Goal: Task Accomplishment & Management: Complete application form

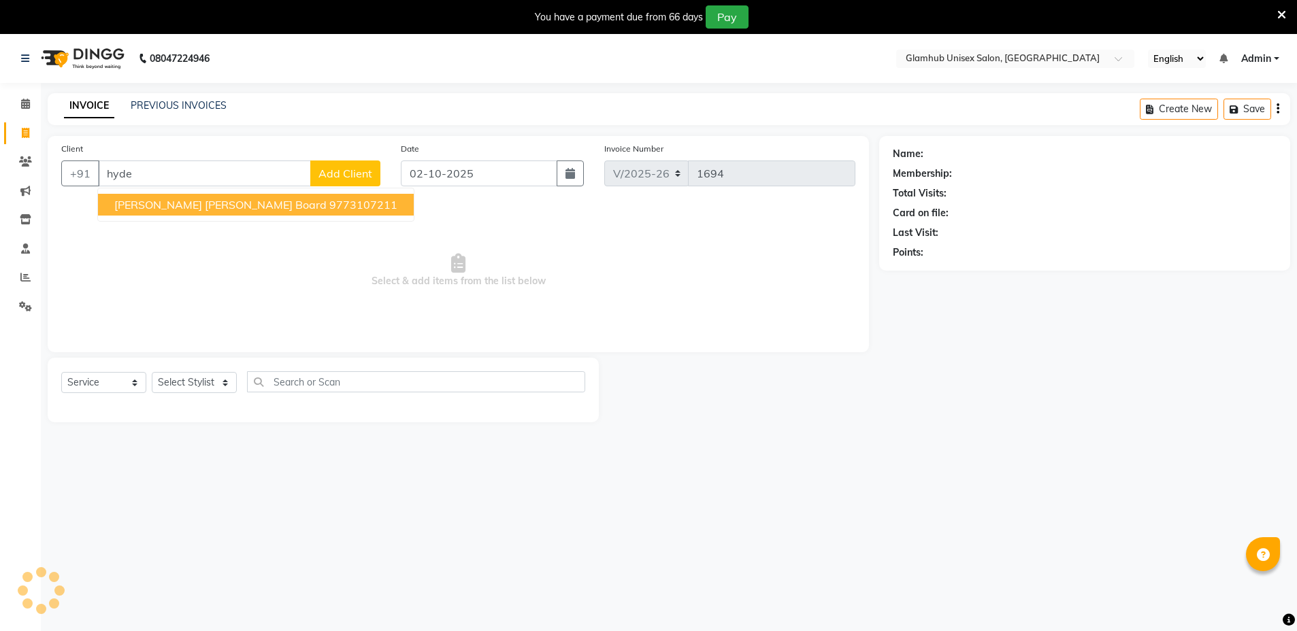
select select "7771"
select select "service"
click at [199, 107] on link "PREVIOUS INVOICES" at bounding box center [179, 105] width 96 height 12
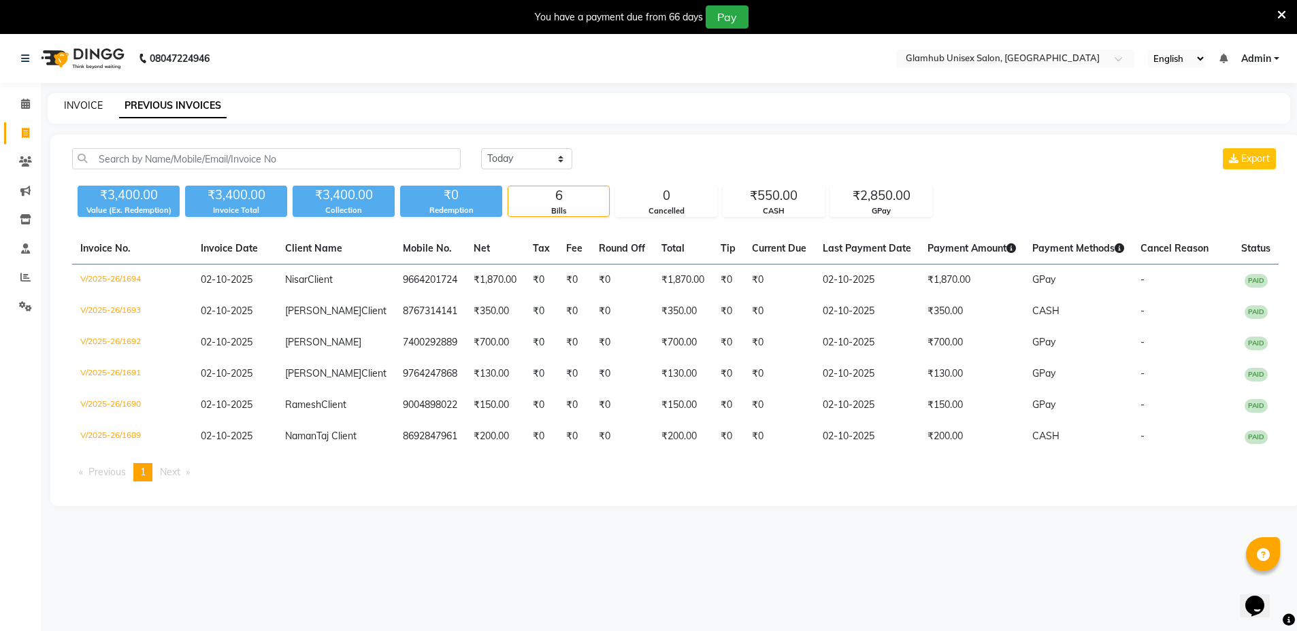
click at [89, 100] on link "INVOICE" at bounding box center [83, 105] width 39 height 12
select select "7771"
select select "service"
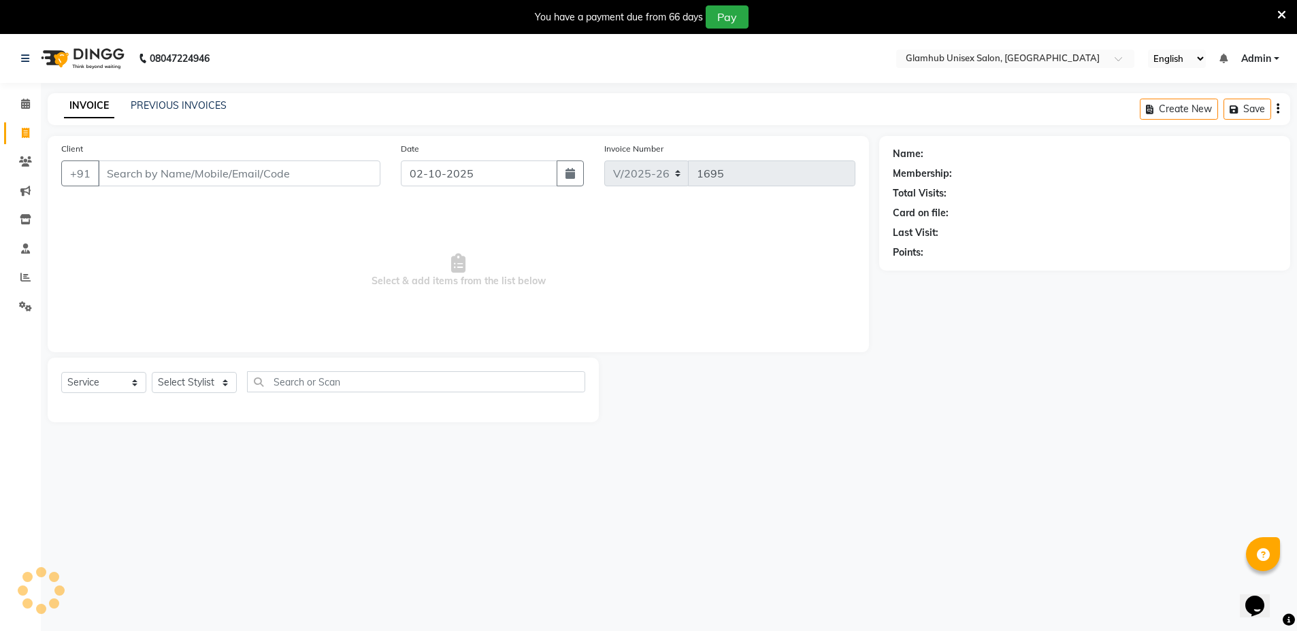
scroll to position [34, 0]
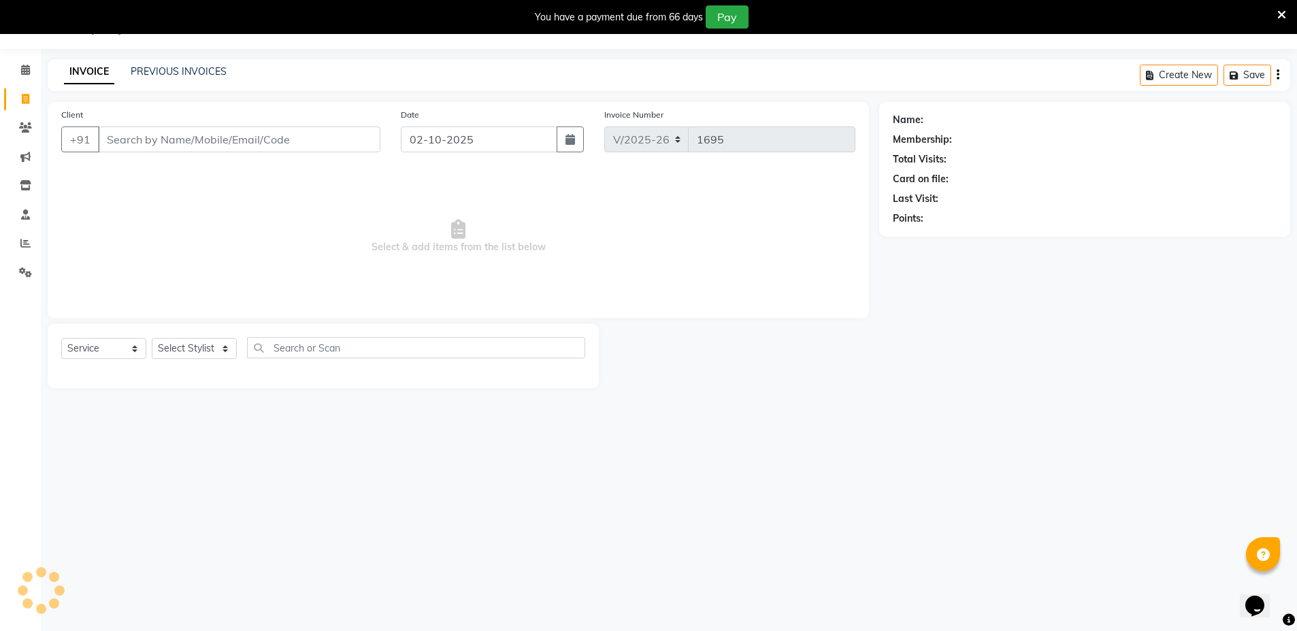
click at [133, 145] on input "Client" at bounding box center [239, 140] width 282 height 26
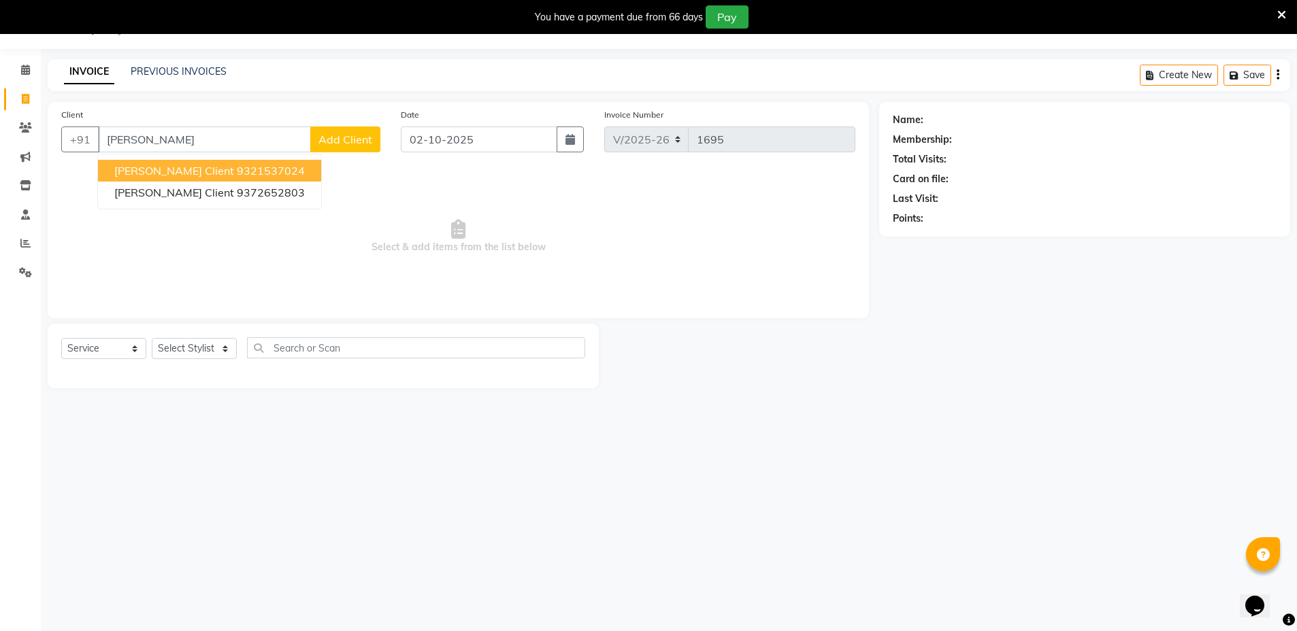
click at [182, 174] on span "[PERSON_NAME] Client" at bounding box center [174, 171] width 120 height 14
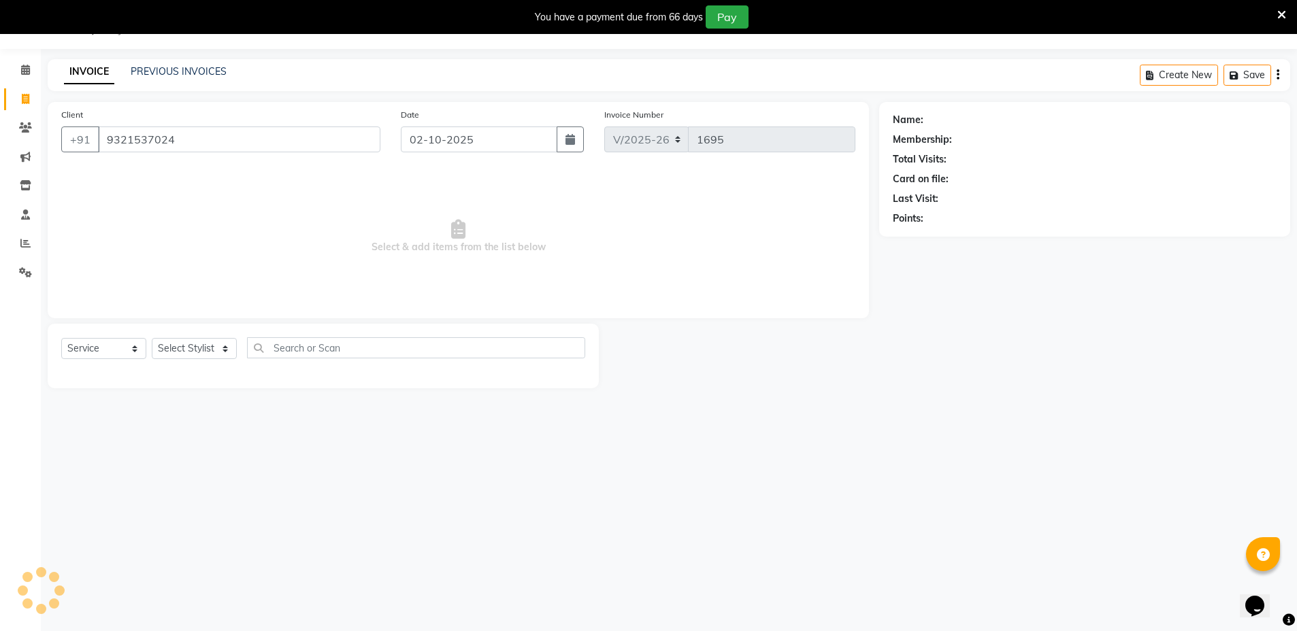
type input "9321537024"
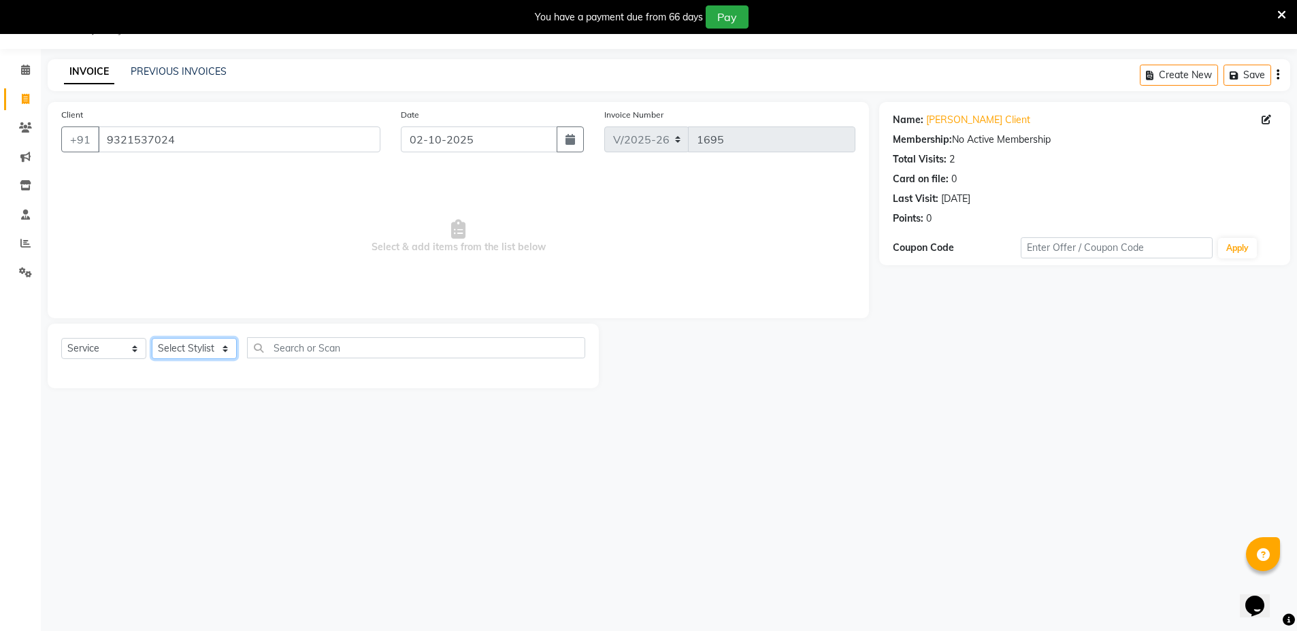
click at [201, 346] on select "Select Stylist [PERSON_NAME] [PERSON_NAME] [PERSON_NAME] [PERSON_NAME]" at bounding box center [194, 348] width 85 height 21
select select "69353"
click at [152, 338] on select "Select Stylist [PERSON_NAME] [PERSON_NAME] [PERSON_NAME] [PERSON_NAME]" at bounding box center [194, 348] width 85 height 21
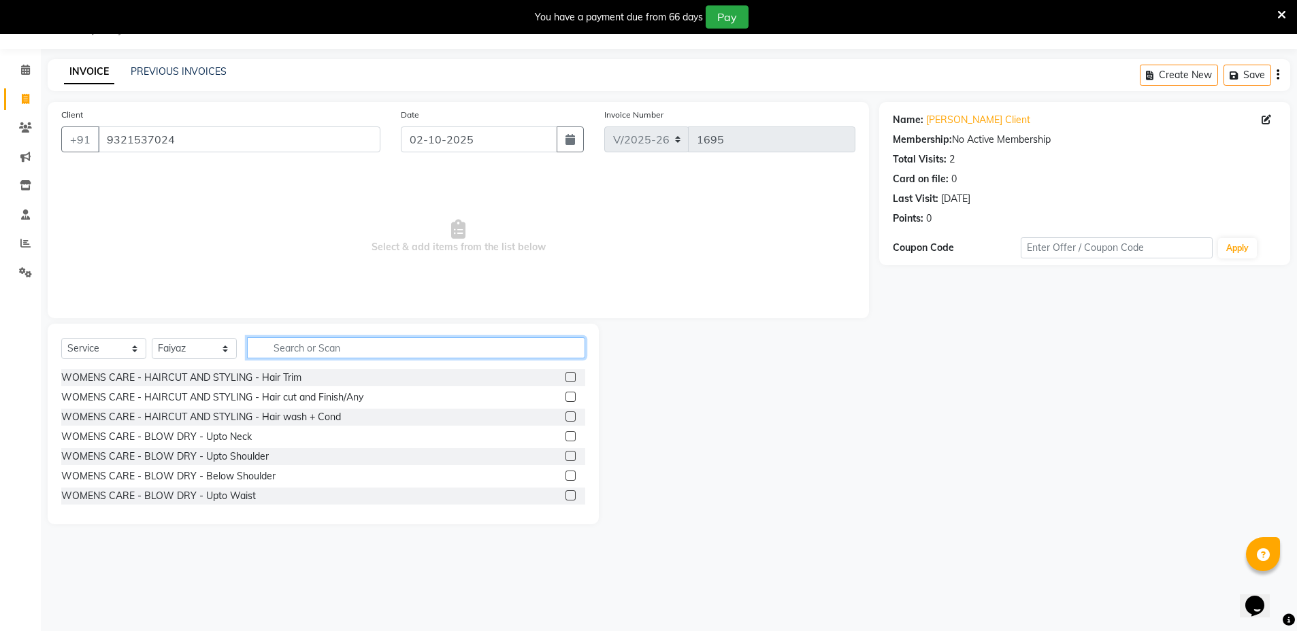
click at [325, 348] on input "text" at bounding box center [416, 347] width 338 height 21
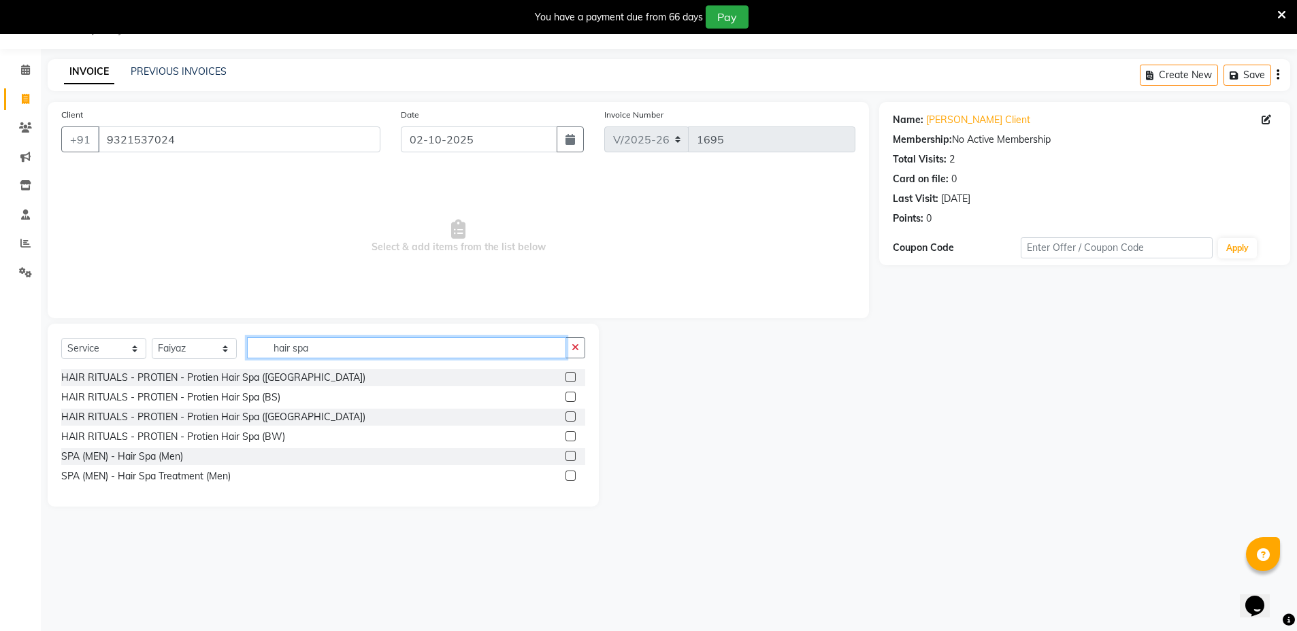
type input "hair spa"
click at [570, 399] on label at bounding box center [570, 397] width 10 height 10
click at [570, 399] on input "checkbox" at bounding box center [569, 397] width 9 height 9
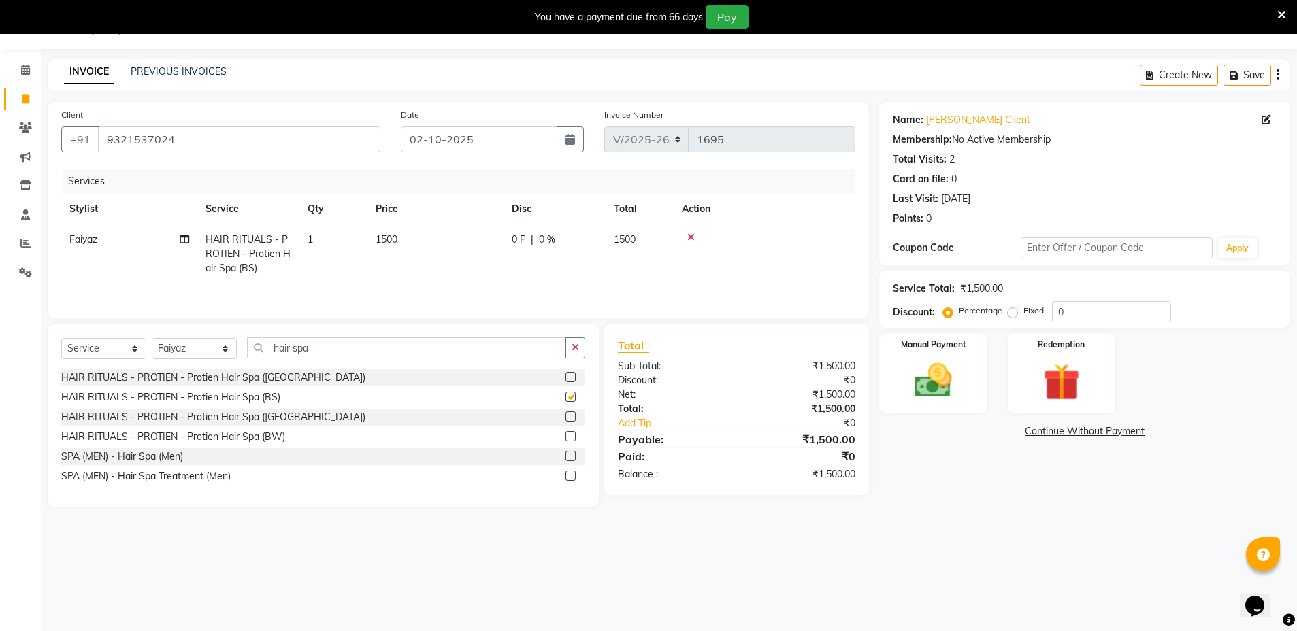
checkbox input "false"
click at [225, 67] on div "INVOICE PREVIOUS INVOICES" at bounding box center [145, 73] width 195 height 16
click at [941, 373] on img at bounding box center [933, 380] width 61 height 43
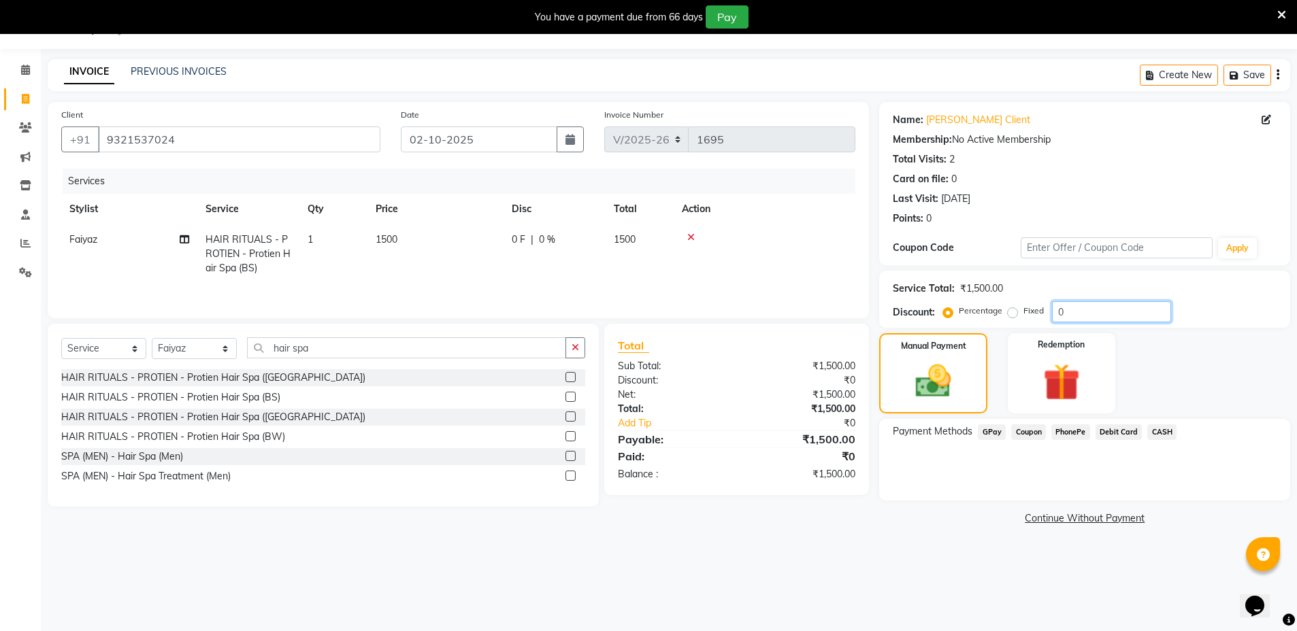
click at [1106, 310] on input "0" at bounding box center [1111, 311] width 119 height 21
type input "15"
click at [992, 435] on span "GPay" at bounding box center [992, 433] width 28 height 16
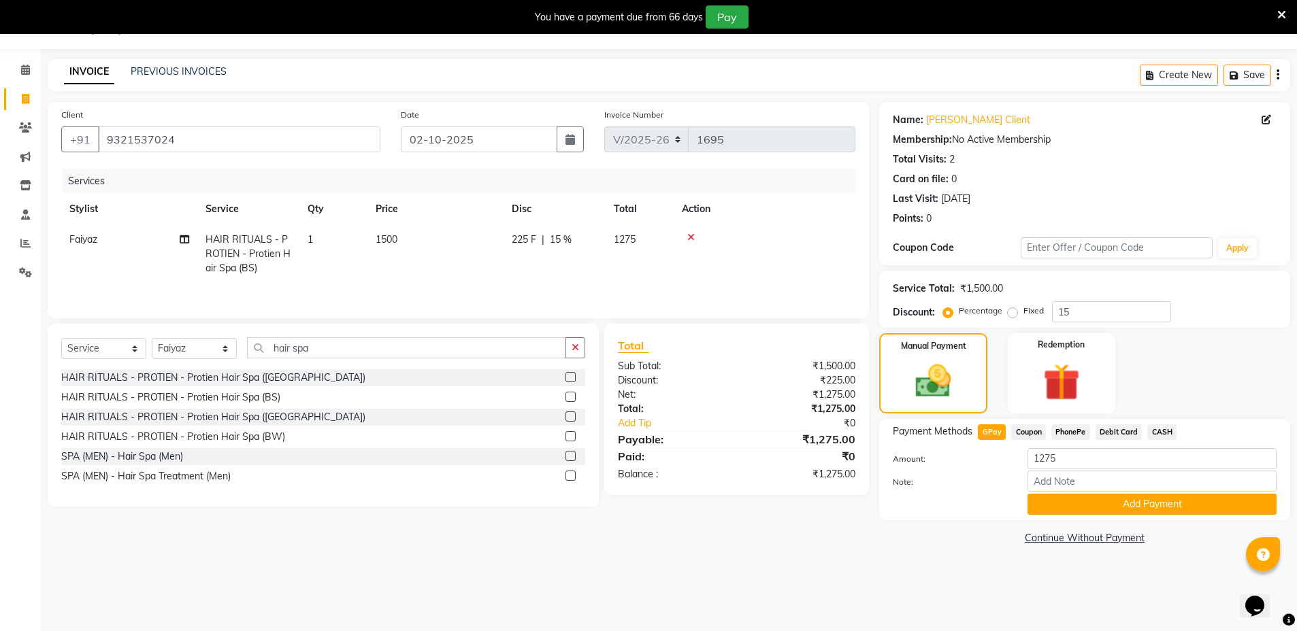
click at [1034, 504] on button "Add Payment" at bounding box center [1151, 504] width 249 height 21
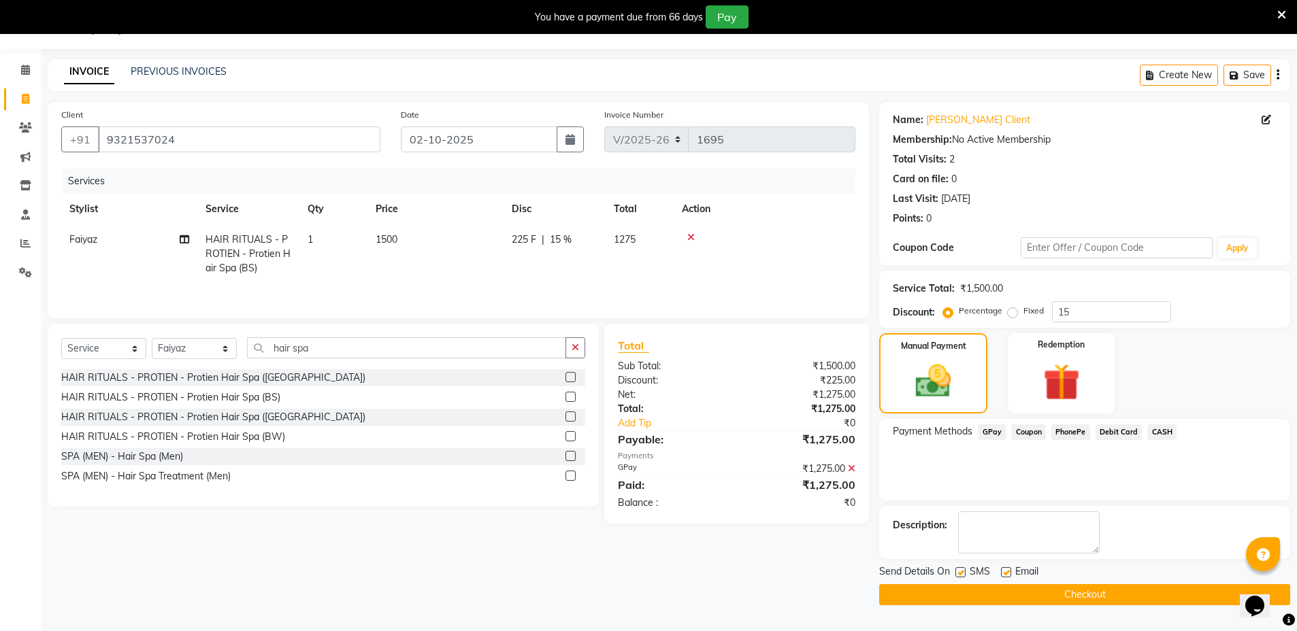
click at [1025, 592] on button "Checkout" at bounding box center [1084, 594] width 411 height 21
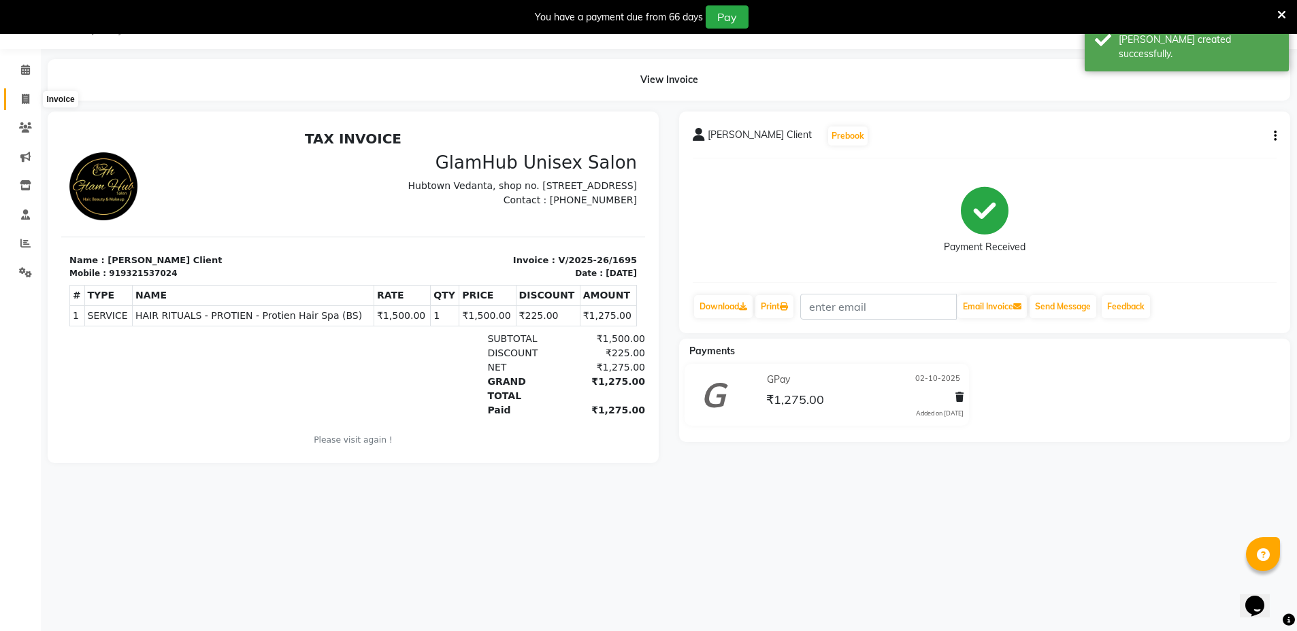
click at [29, 95] on icon at bounding box center [25, 99] width 7 height 10
select select "service"
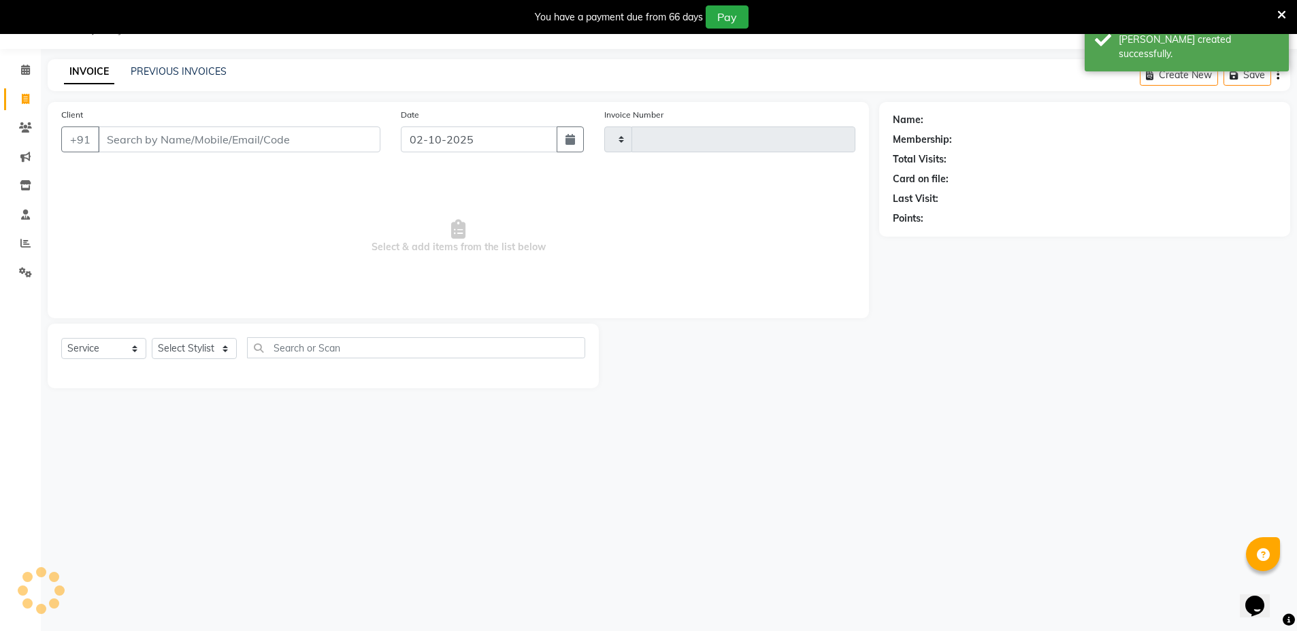
type input "1696"
select select "7771"
click at [219, 65] on link "PREVIOUS INVOICES" at bounding box center [179, 71] width 96 height 12
